Goal: Navigation & Orientation: Find specific page/section

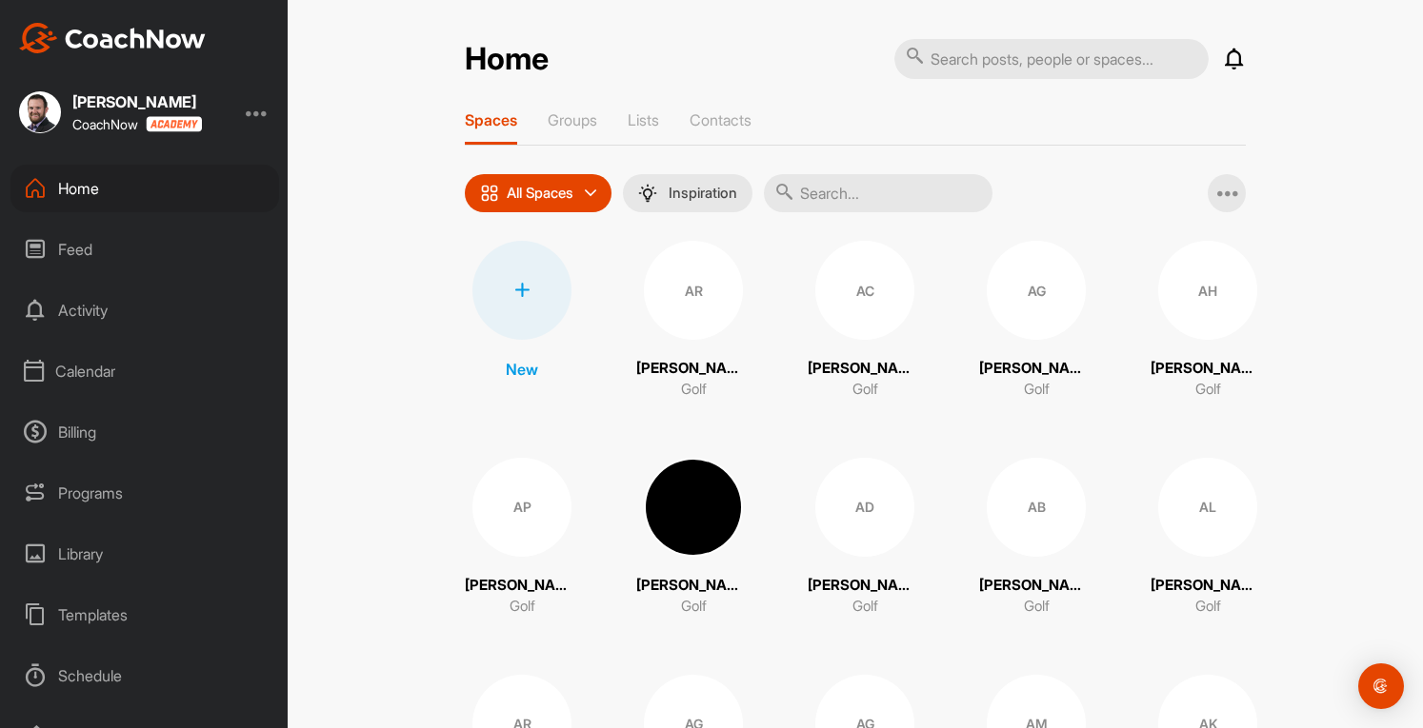
click at [109, 373] on div "Calendar" at bounding box center [144, 372] width 269 height 48
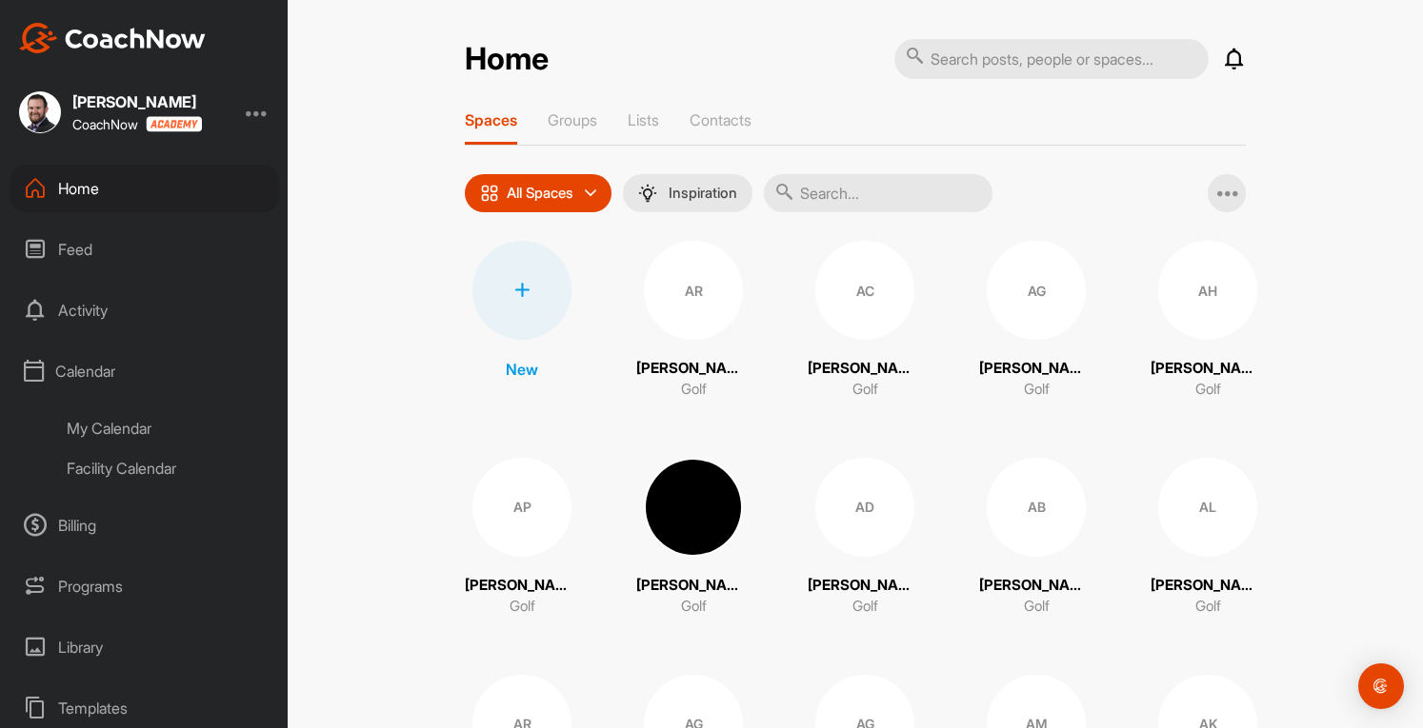
click at [102, 423] on div "My Calendar" at bounding box center [166, 429] width 226 height 40
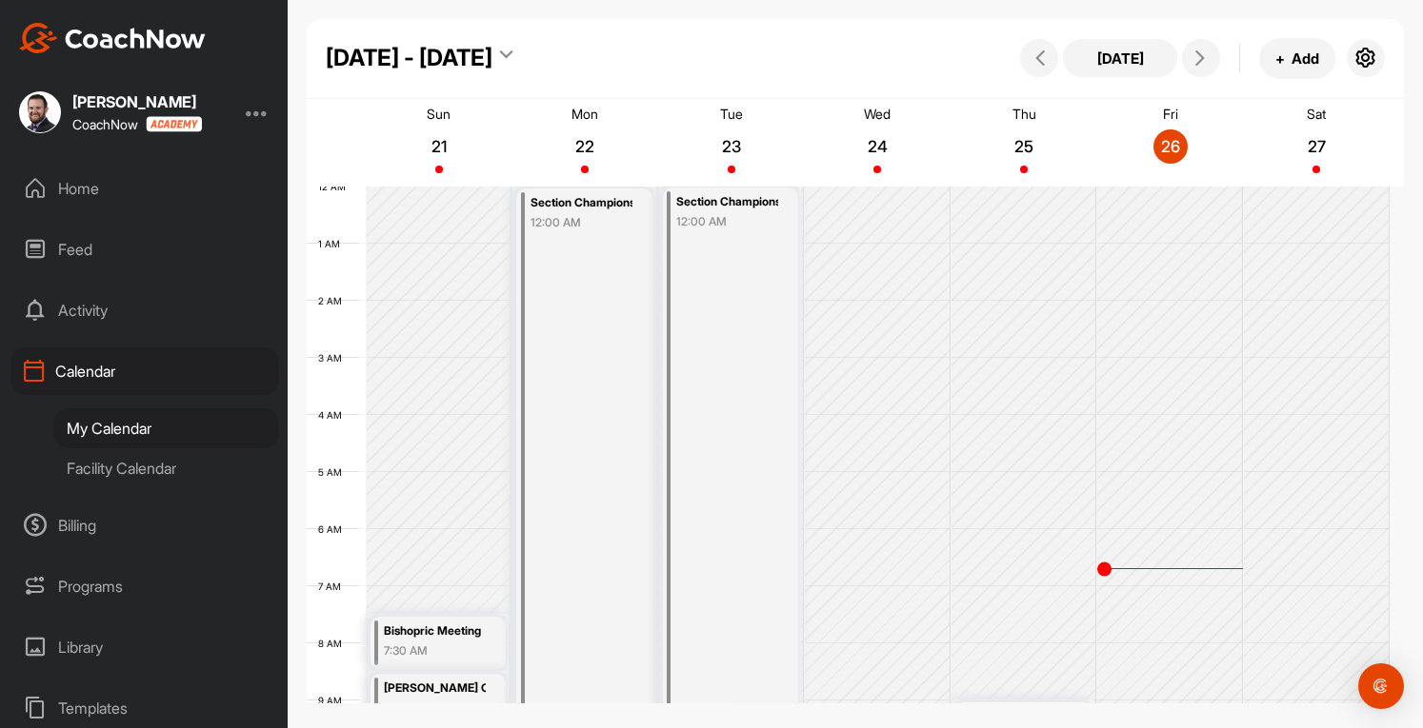
scroll to position [330, 0]
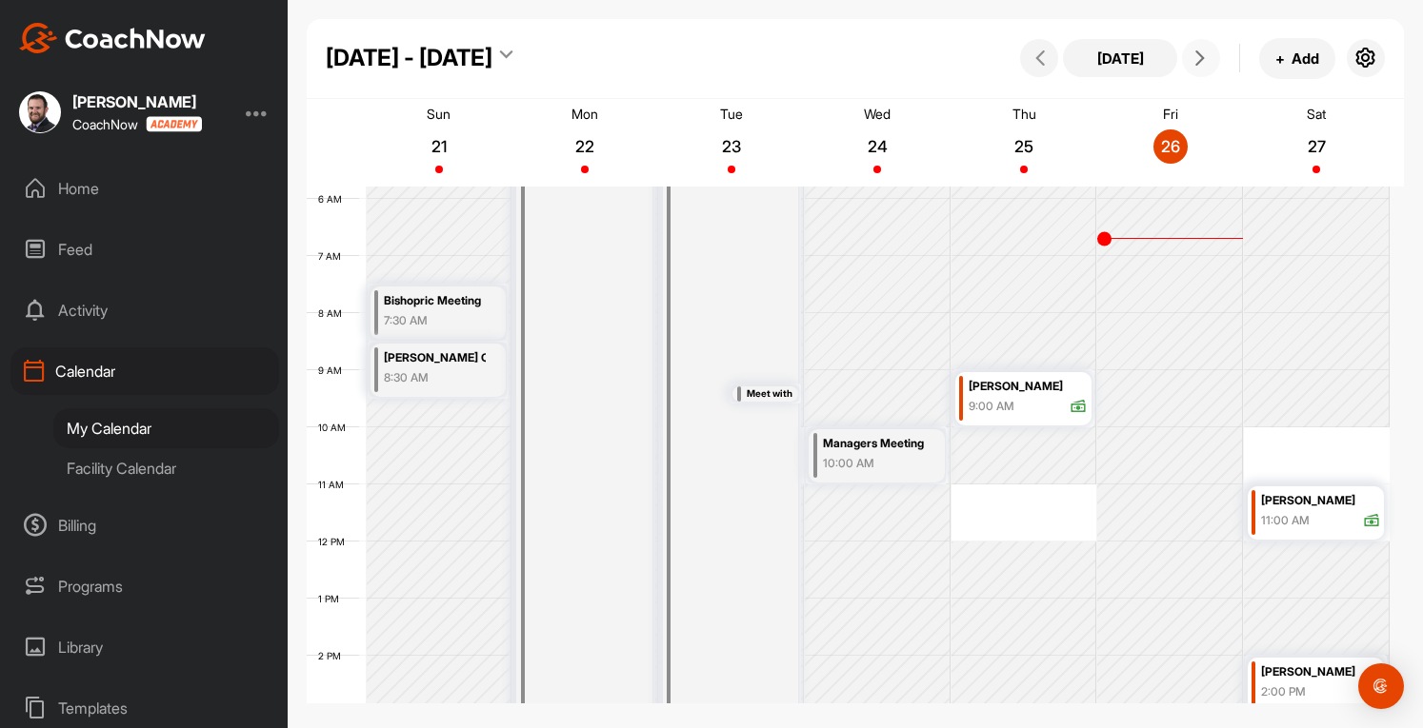
click at [1196, 59] on icon at bounding box center [1199, 57] width 15 height 15
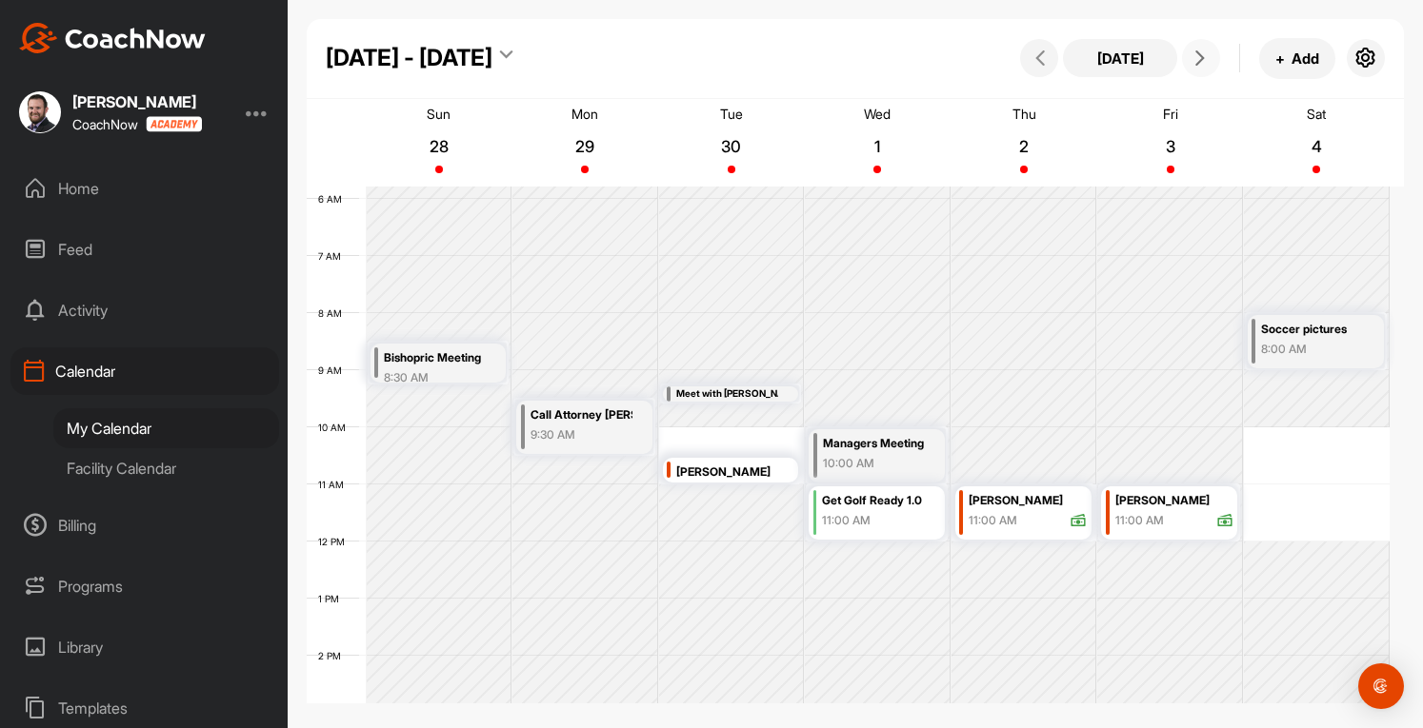
click at [1196, 59] on icon at bounding box center [1199, 57] width 15 height 15
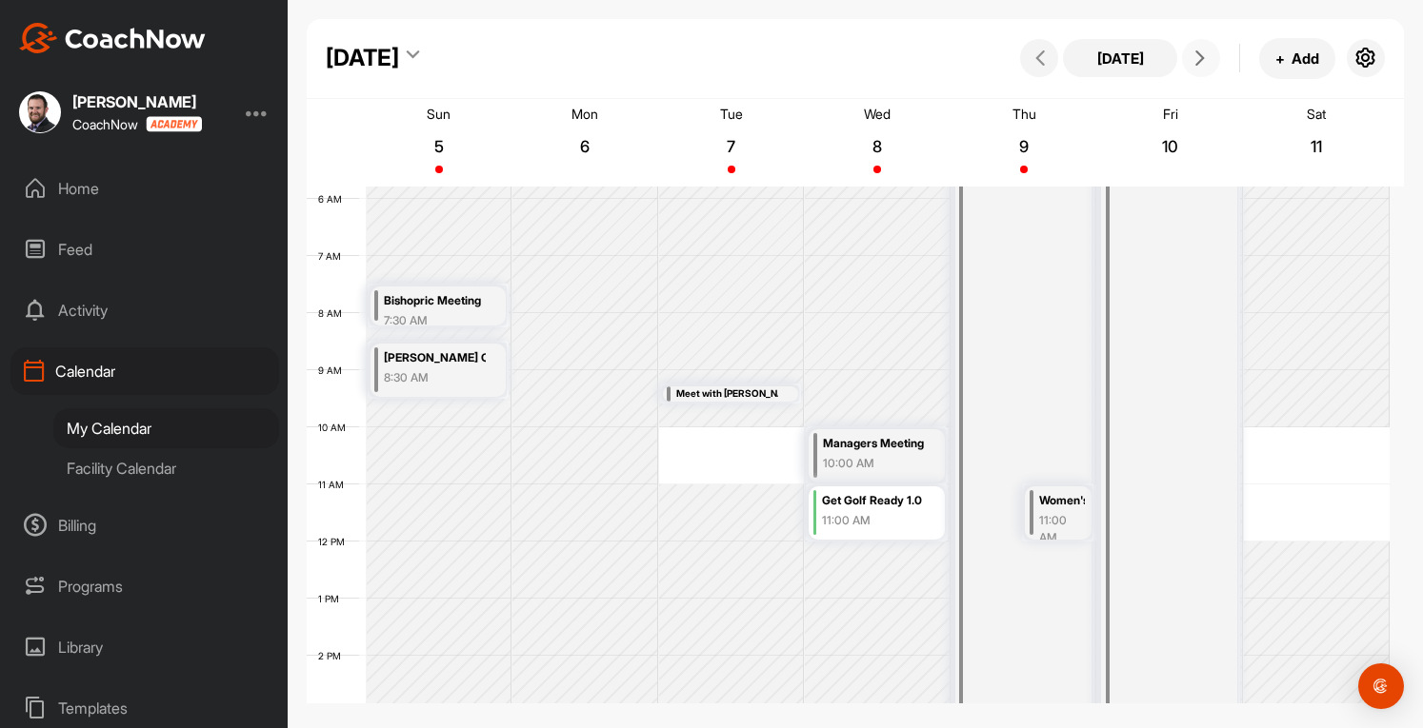
click at [1196, 59] on icon at bounding box center [1199, 57] width 15 height 15
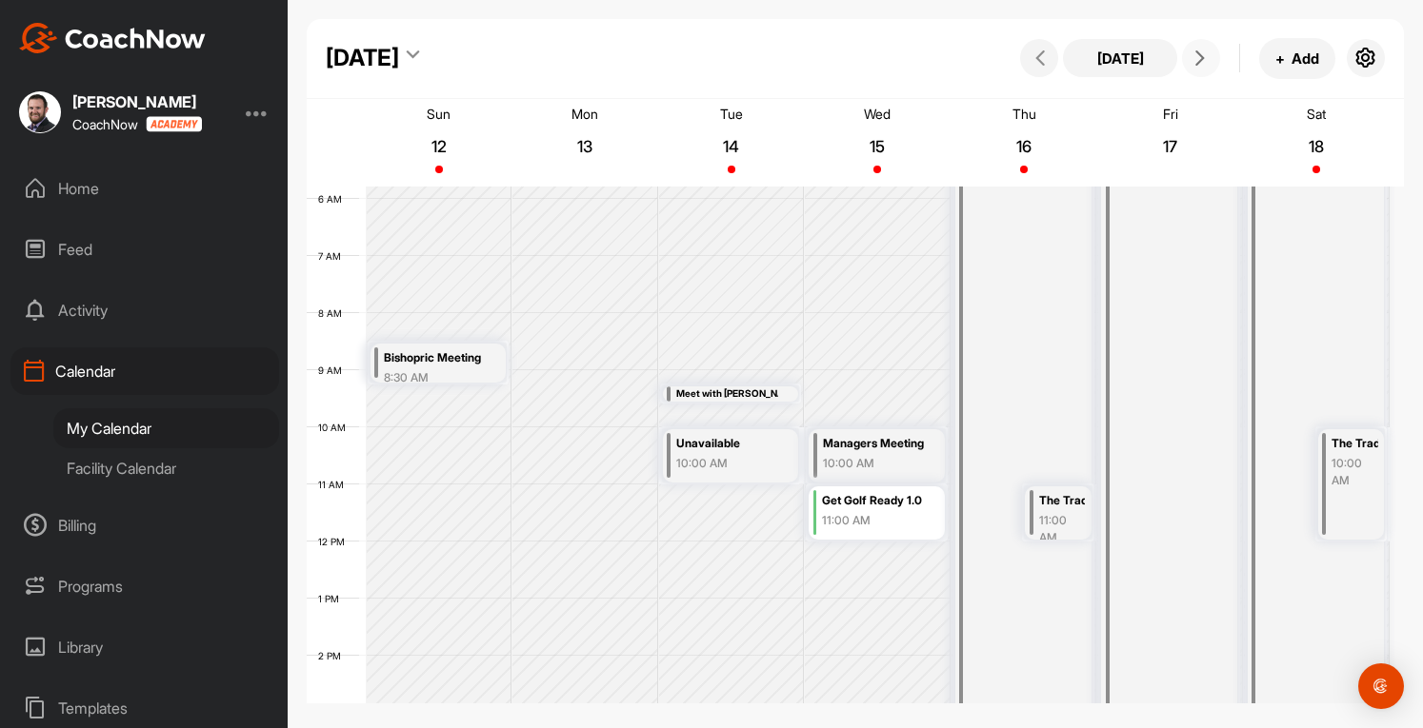
click at [1196, 59] on icon at bounding box center [1199, 57] width 15 height 15
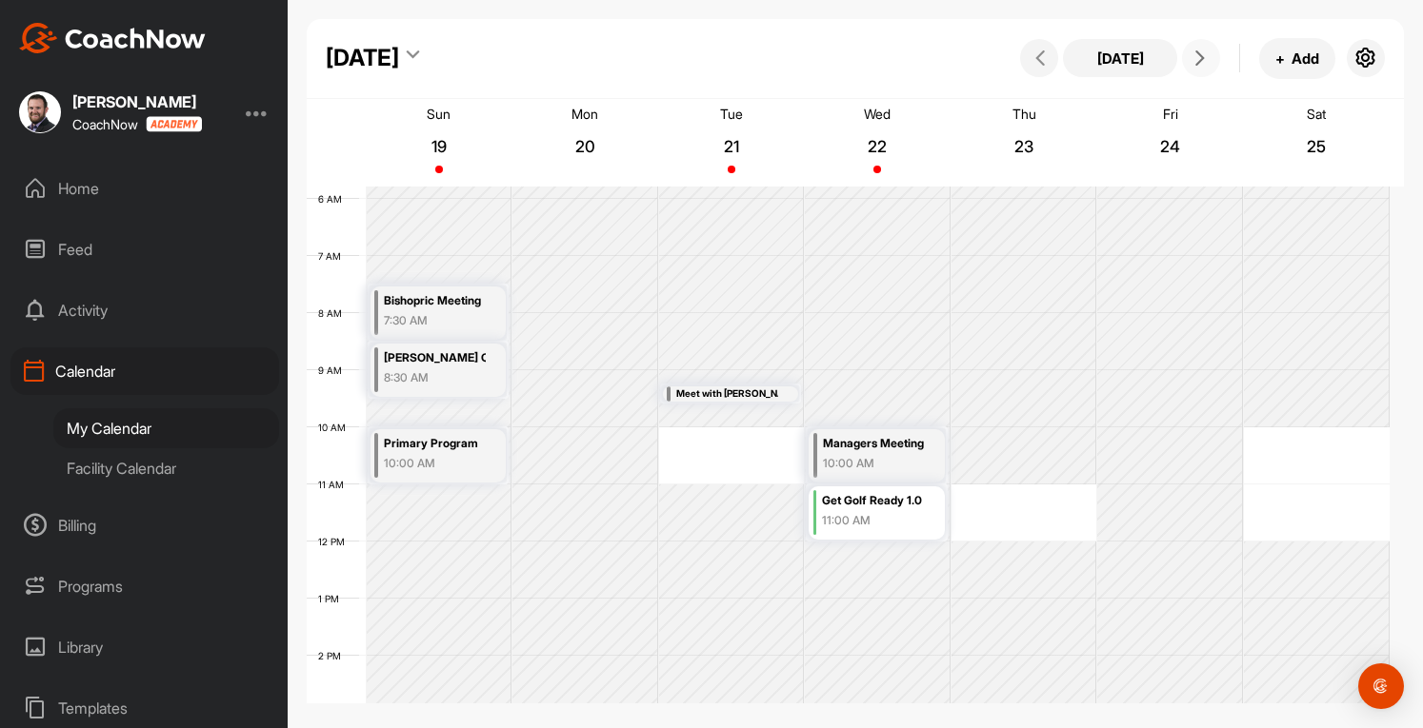
click at [1196, 59] on icon at bounding box center [1199, 57] width 15 height 15
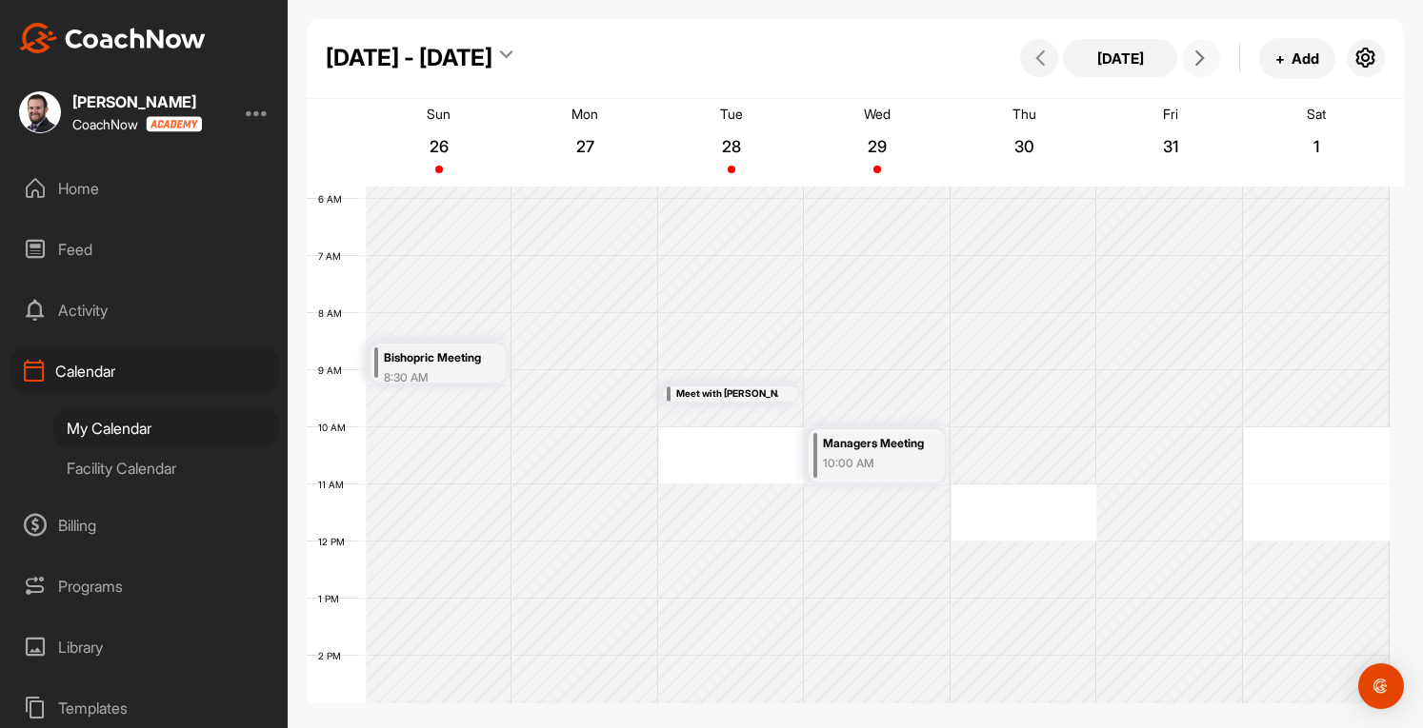
click at [1196, 59] on icon at bounding box center [1199, 57] width 15 height 15
click at [1040, 66] on icon at bounding box center [1039, 57] width 15 height 15
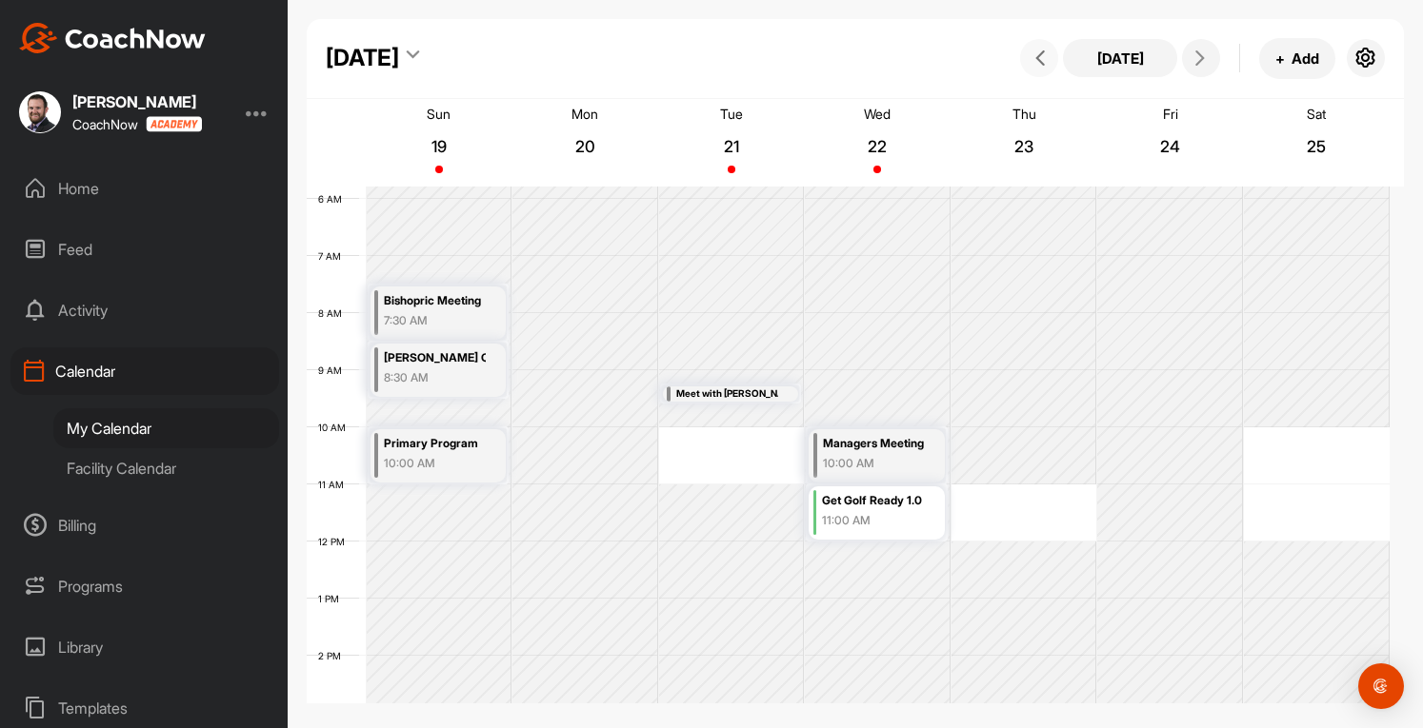
click at [1040, 66] on icon at bounding box center [1039, 57] width 15 height 15
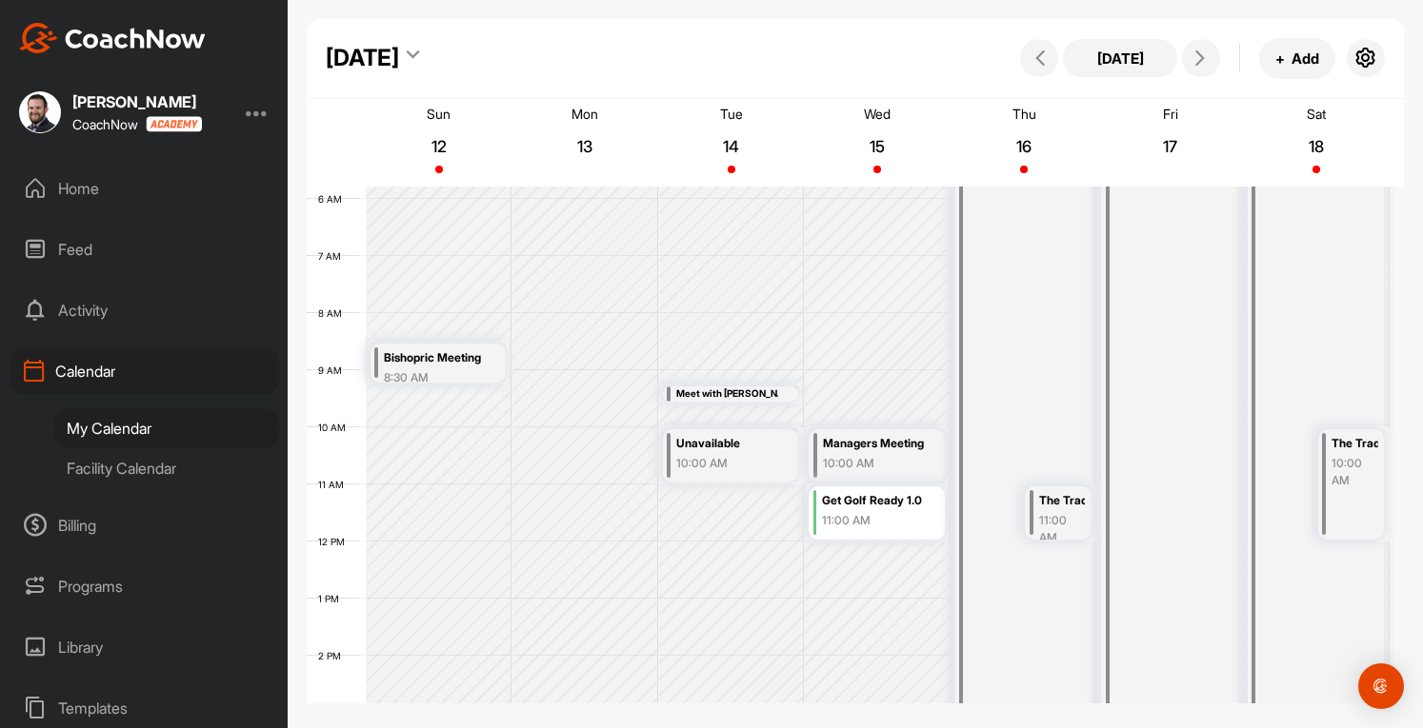
click at [63, 190] on div "Home" at bounding box center [144, 189] width 269 height 48
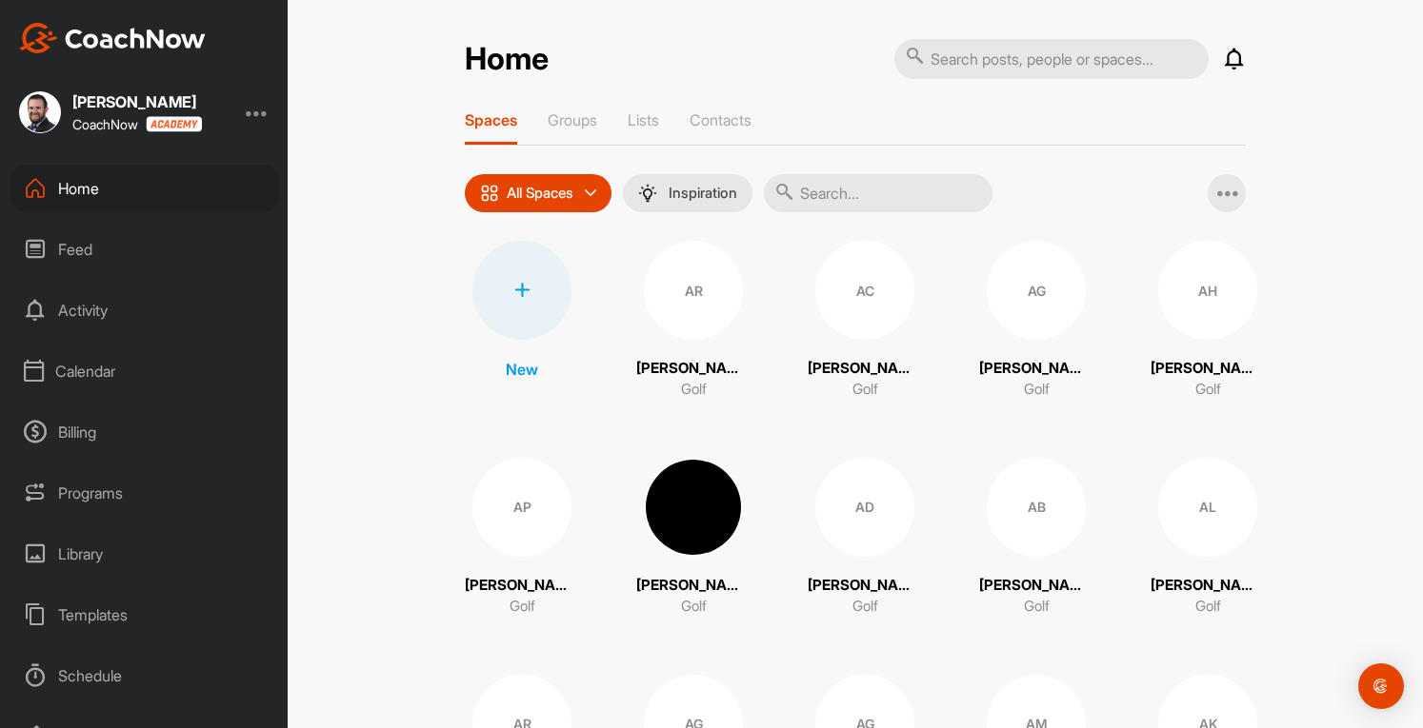
click at [90, 492] on div "Programs" at bounding box center [144, 493] width 269 height 48
